Goal: Information Seeking & Learning: Learn about a topic

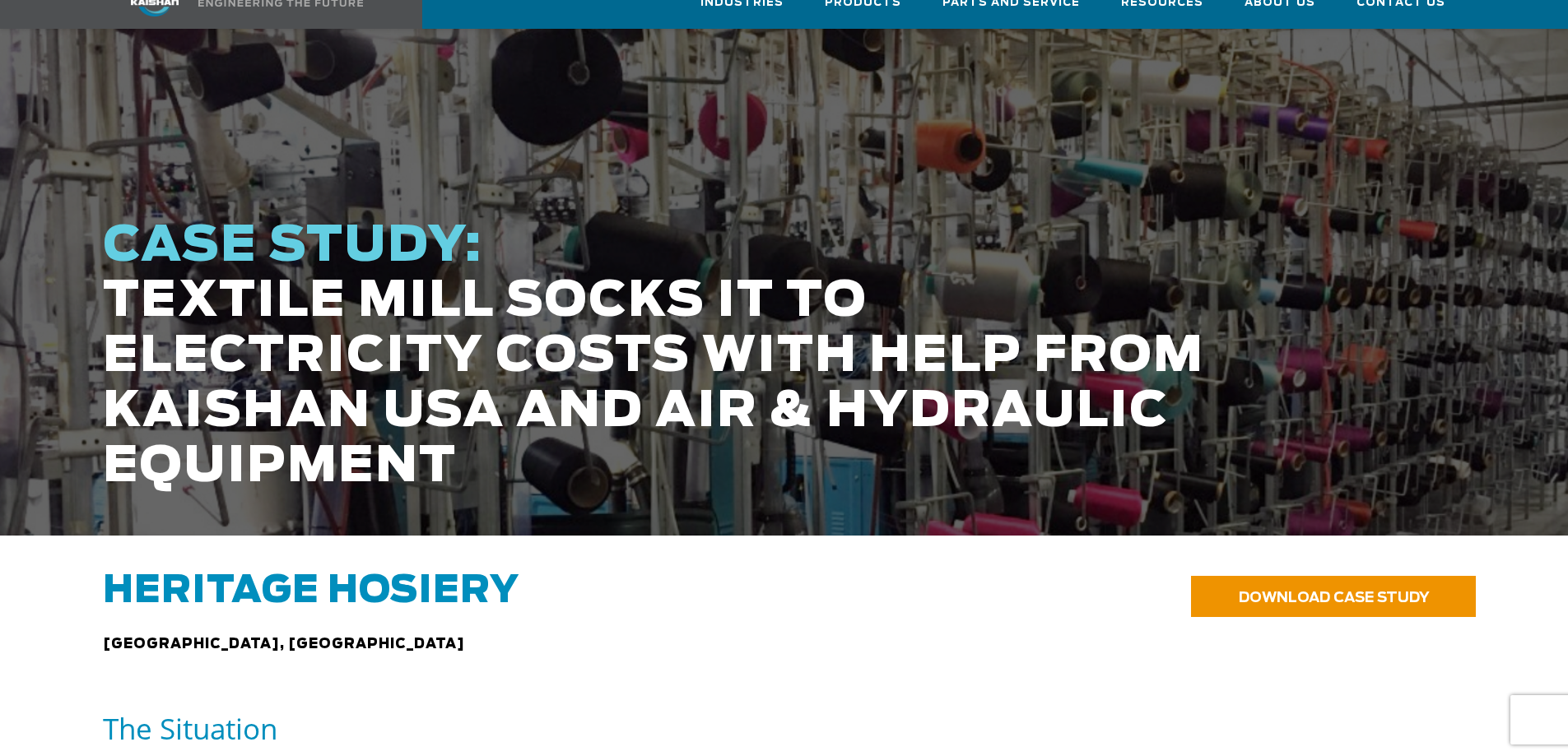
scroll to position [192, 0]
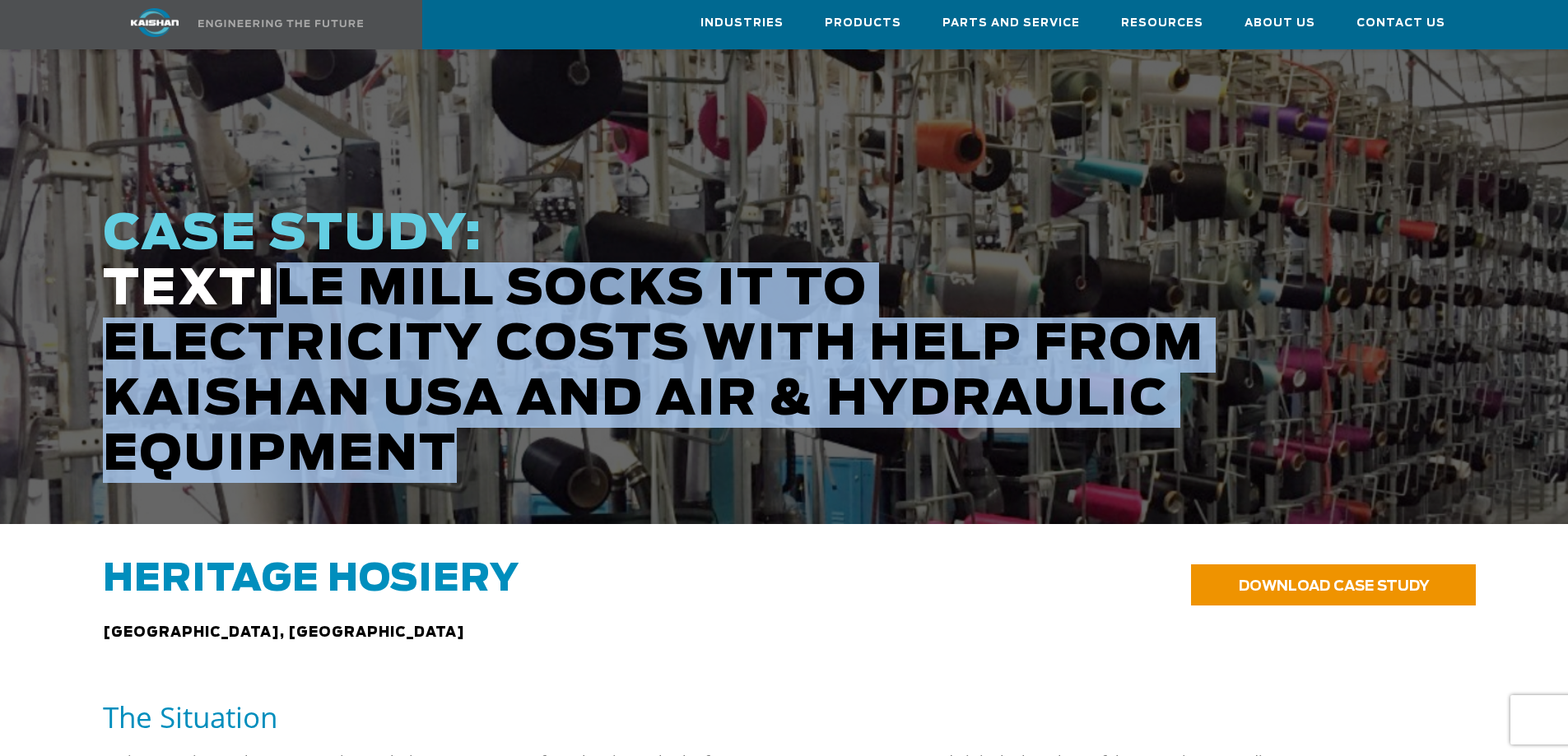
drag, startPoint x: 267, startPoint y: 261, endPoint x: 568, endPoint y: 444, distance: 352.3
click at [568, 444] on h1 "CASE STUDY: TEXTILE MILL SOCKS IT TO ELECTRICITY COSTS WITH HELP FROM KAISHAN U…" at bounding box center [669, 345] width 1133 height 276
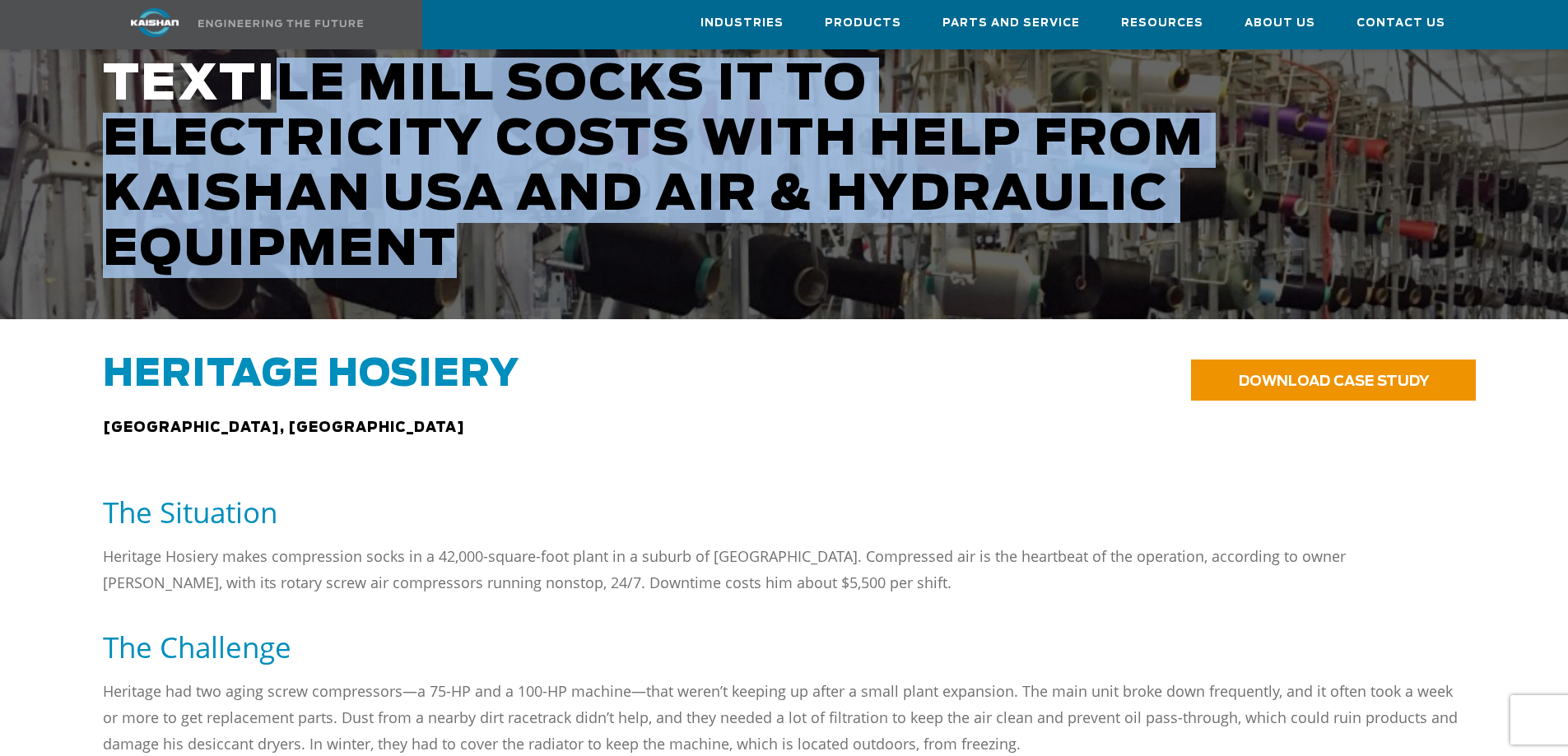
scroll to position [576, 0]
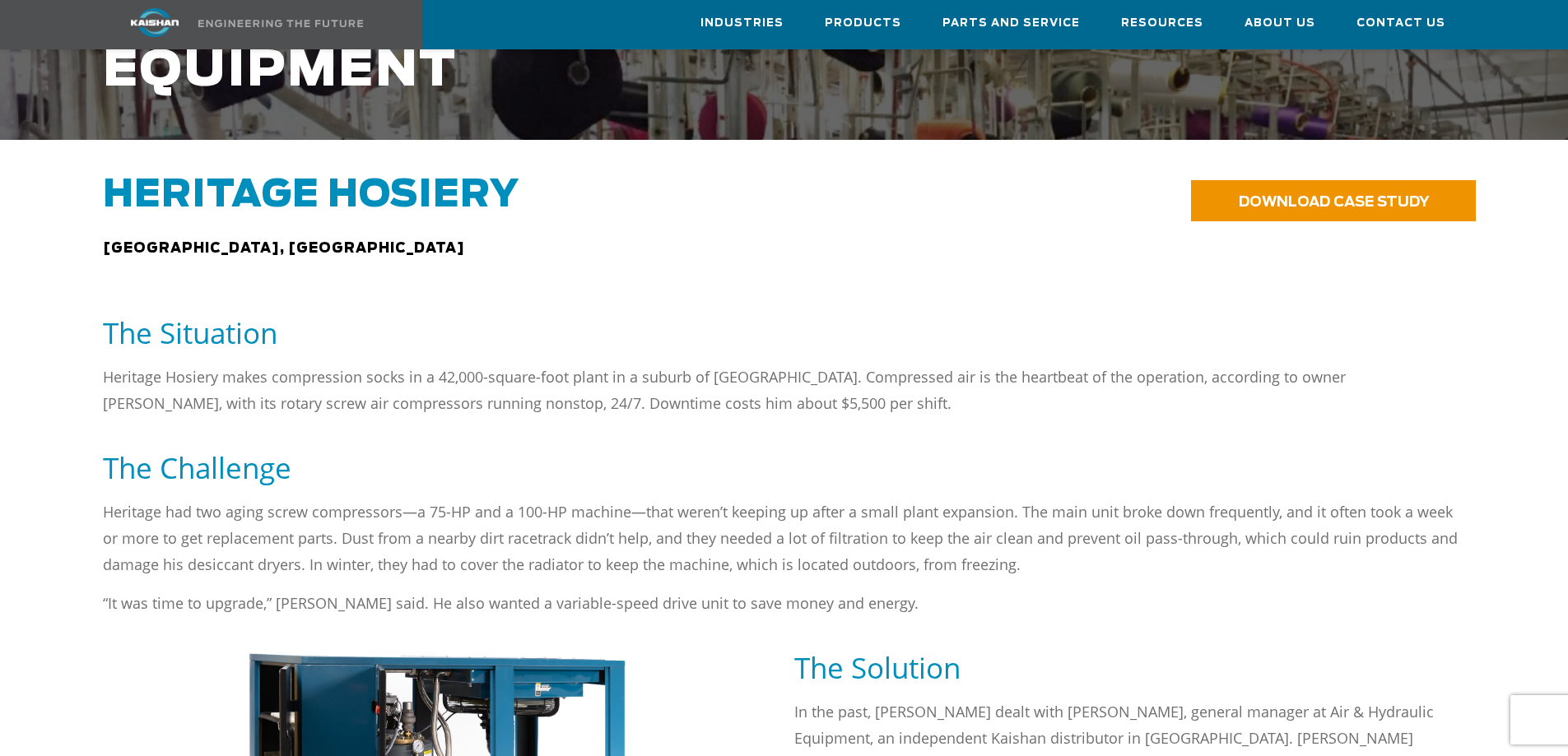
click at [101, 226] on div "Heritage [GEOGRAPHIC_DATA], [GEOGRAPHIC_DATA]" at bounding box center [553, 236] width 922 height 125
drag, startPoint x: 613, startPoint y: 350, endPoint x: 484, endPoint y: 355, distance: 129.1
click at [613, 363] on p "Heritage Hosiery makes compression socks in a 42,000-square-foot plant in a sub…" at bounding box center [784, 389] width 1363 height 53
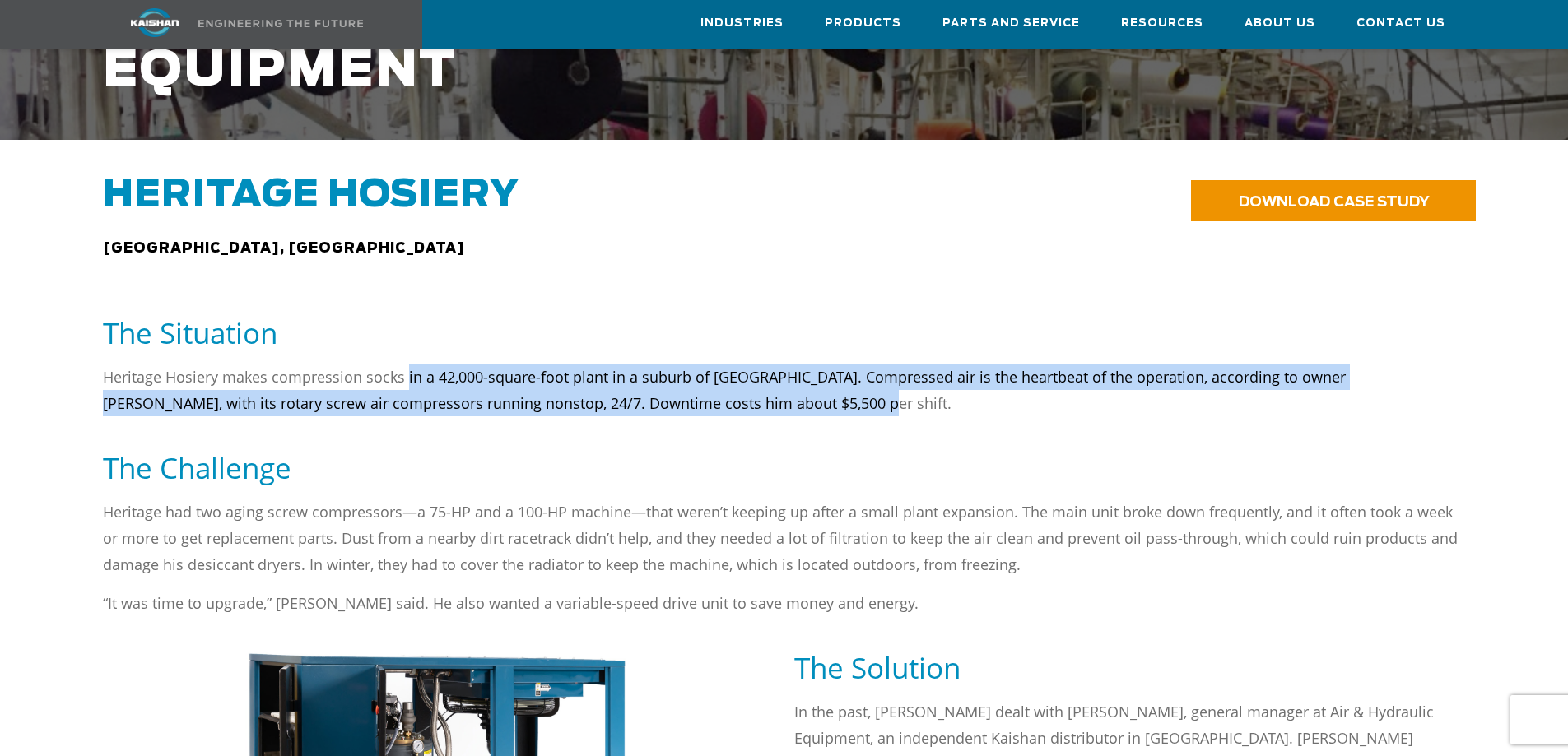
drag, startPoint x: 405, startPoint y: 359, endPoint x: 919, endPoint y: 387, distance: 514.8
click at [919, 387] on p "Heritage Hosiery makes compression socks in a 42,000-square-foot plant in a sub…" at bounding box center [784, 389] width 1363 height 53
click at [858, 415] on div "Heritage Hosiery makes compression socks in a 42,000-square-foot plant in a sub…" at bounding box center [784, 406] width 1383 height 85
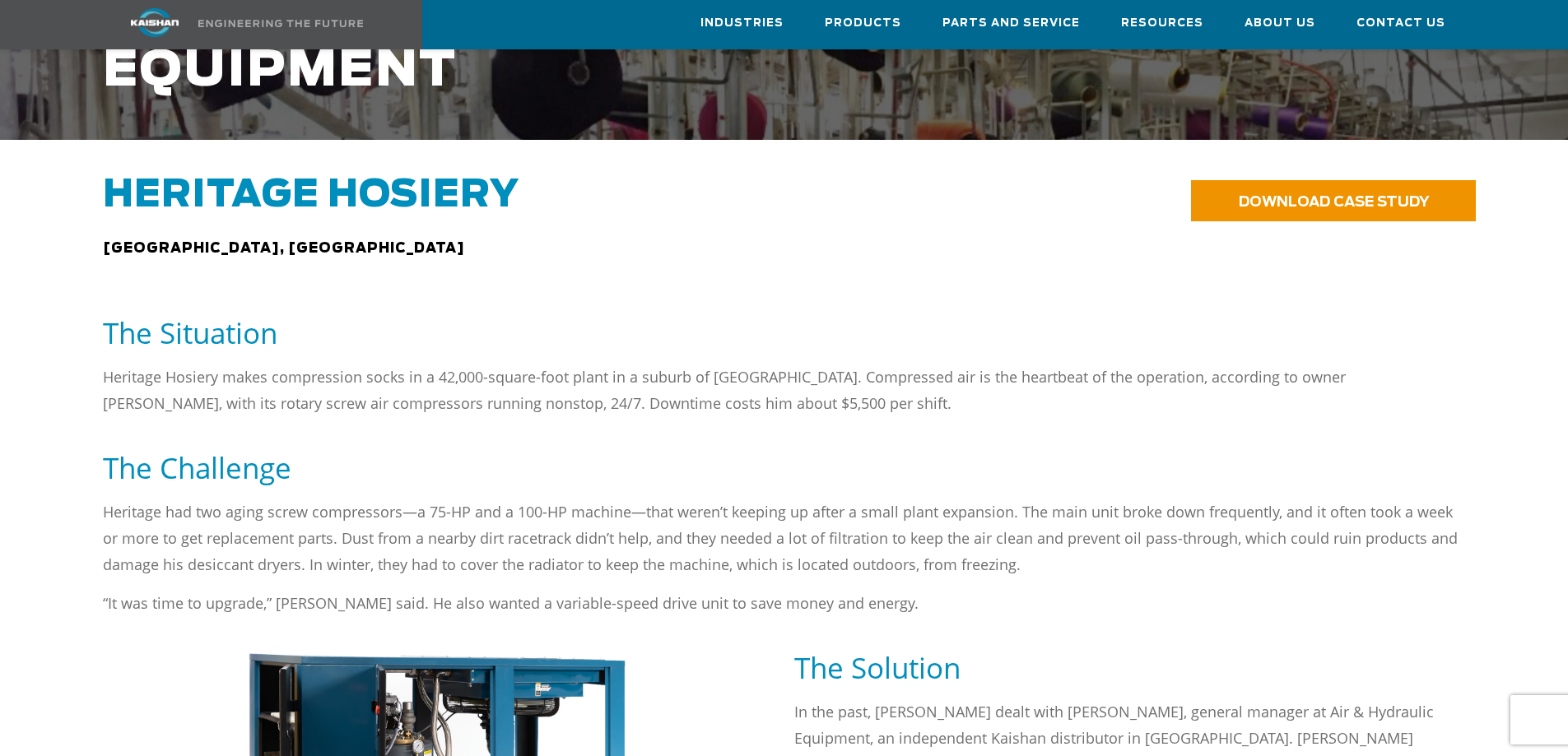
click at [664, 506] on p "Heritage had two aging screw compressors—a 75-HP and a 100-HP machine—that were…" at bounding box center [784, 538] width 1363 height 79
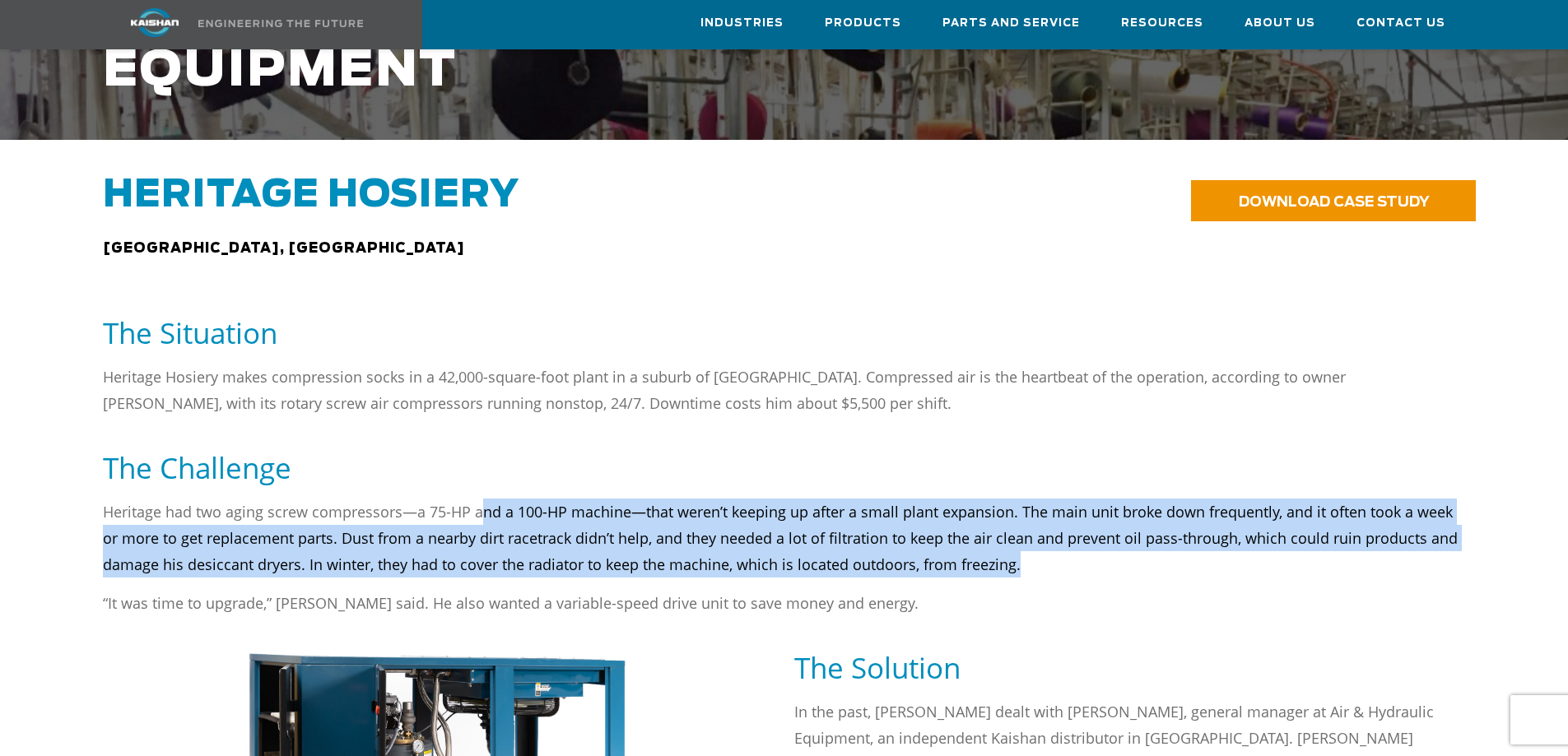
drag, startPoint x: 478, startPoint y: 483, endPoint x: 1060, endPoint y: 542, distance: 585.0
click at [1058, 550] on p "Heritage had two aging screw compressors—a 75-HP and a 100-HP machine—that were…" at bounding box center [784, 538] width 1363 height 79
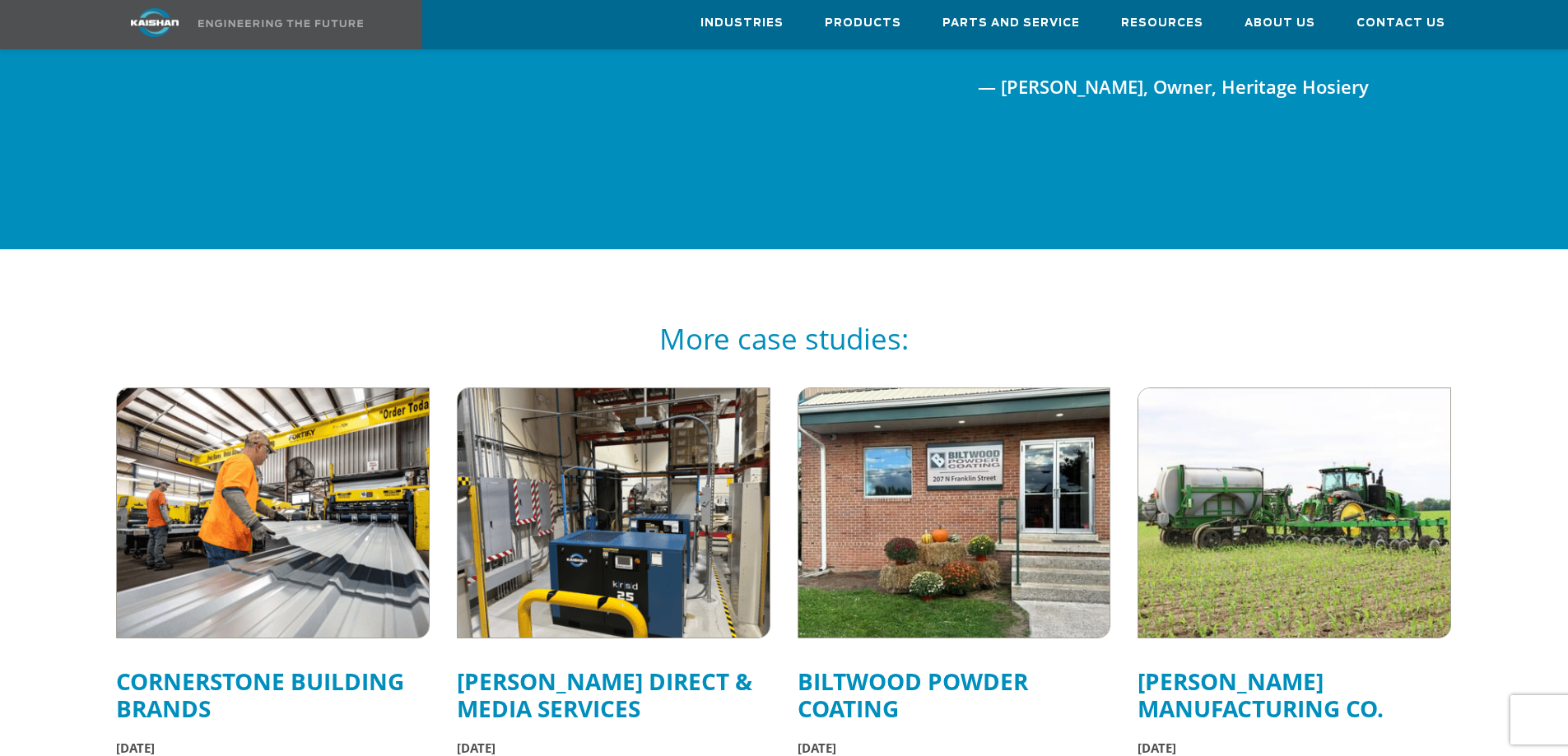
scroll to position [2496, 0]
